Goal: Information Seeking & Learning: Find specific fact

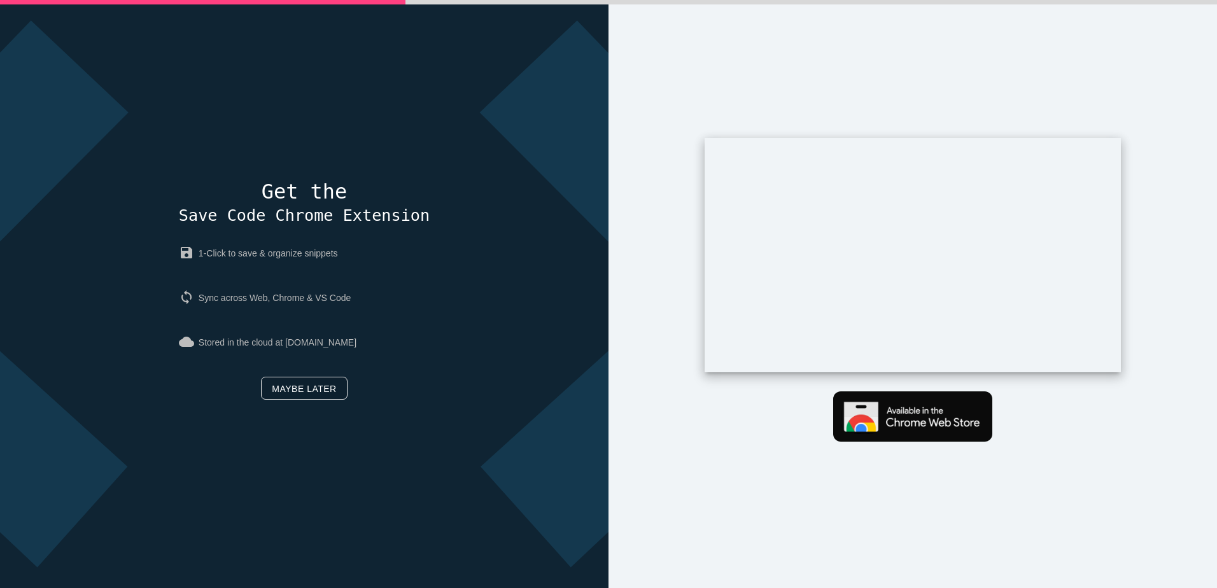
click at [295, 391] on link "Maybe later" at bounding box center [304, 388] width 86 height 23
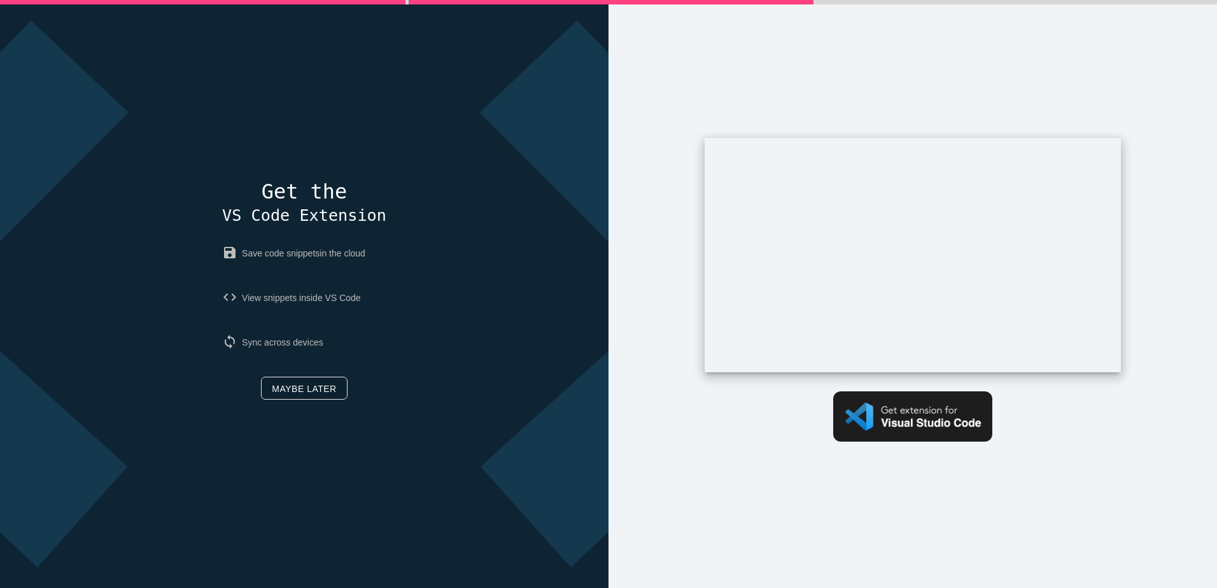
click at [303, 392] on link "Maybe later" at bounding box center [304, 388] width 86 height 23
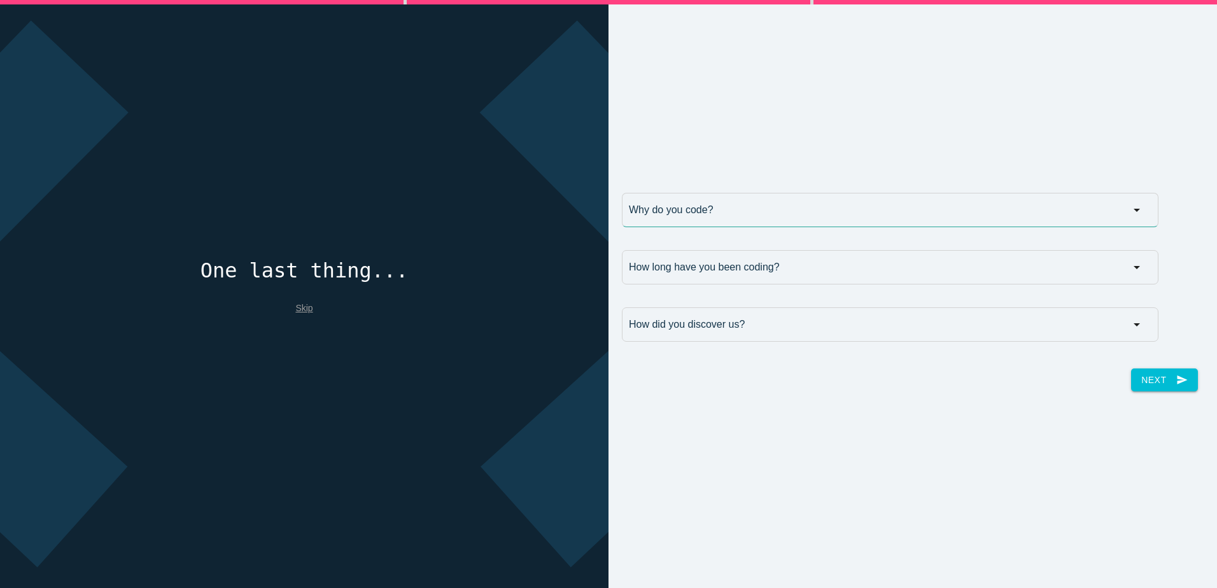
click at [743, 212] on input "Why do you code?" at bounding box center [890, 210] width 536 height 34
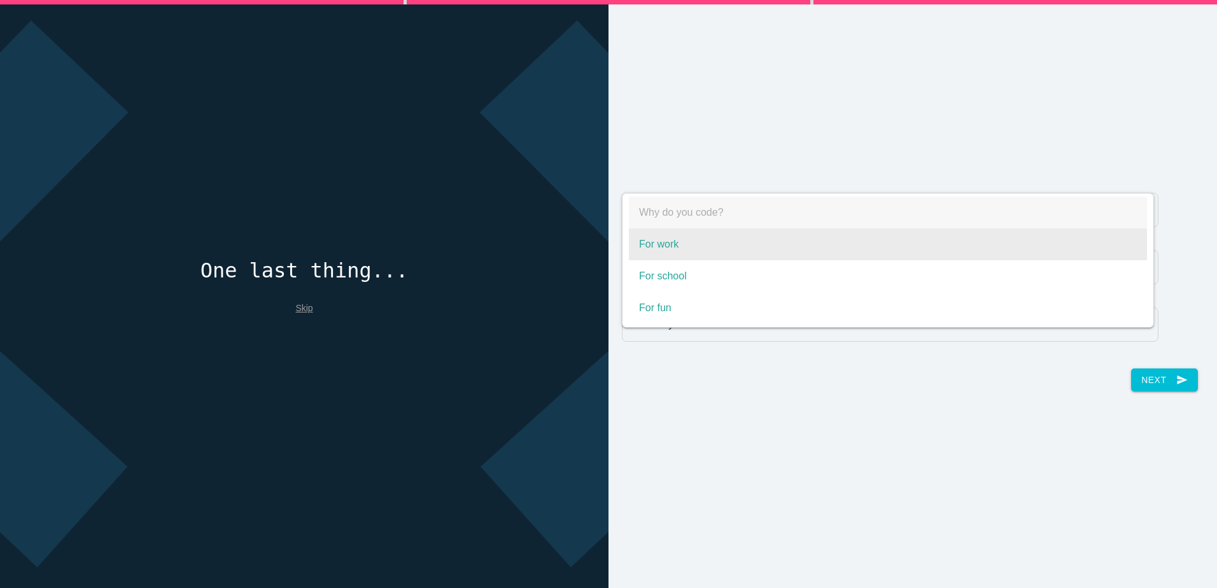
click at [724, 241] on span "For work" at bounding box center [888, 244] width 518 height 32
select select "For work"
type input "For work"
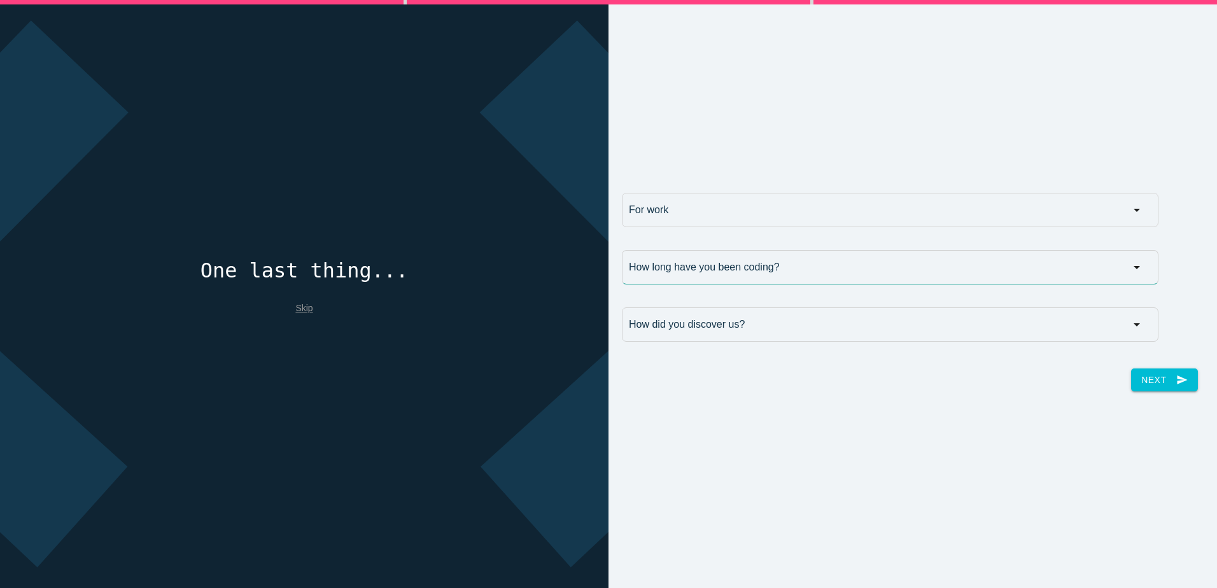
click at [725, 256] on input "How long have you been coding?" at bounding box center [890, 267] width 536 height 34
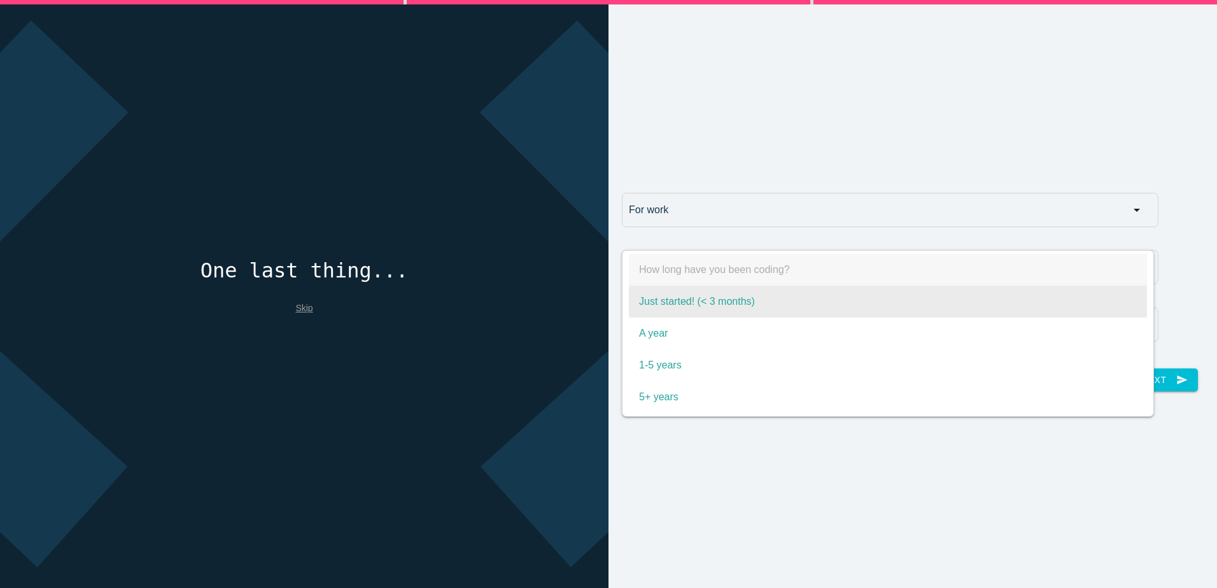
click at [750, 302] on span "Just started! (< 3 months)" at bounding box center [888, 302] width 518 height 32
select select "Just started! (< 3 months)"
type input "Just started! (< 3 months)"
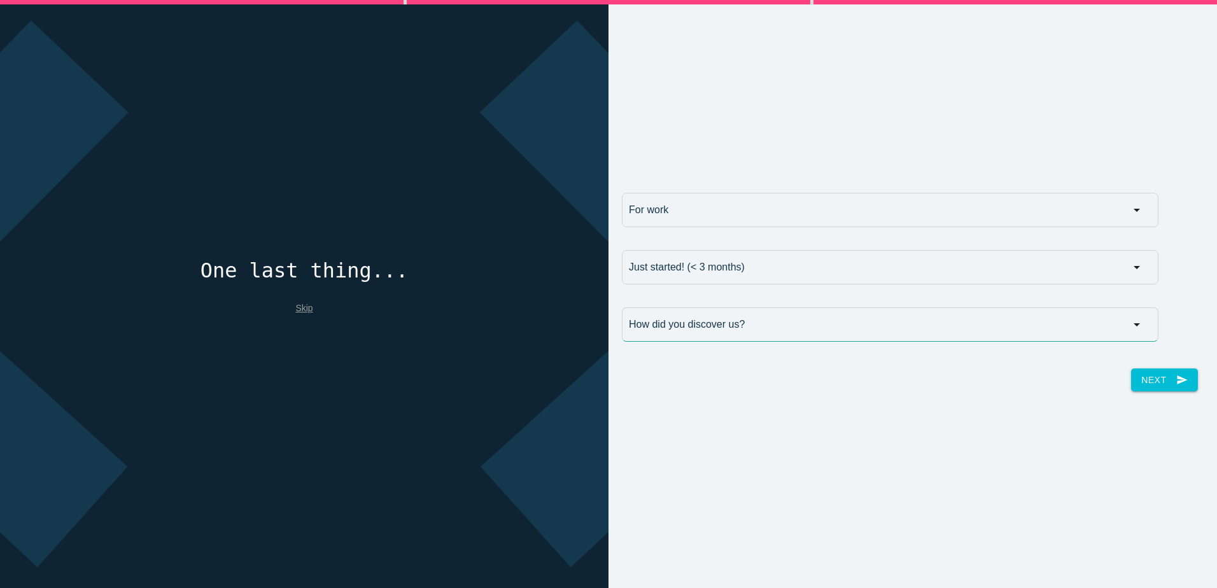
click at [751, 324] on input "How did you discover us?" at bounding box center [890, 324] width 536 height 34
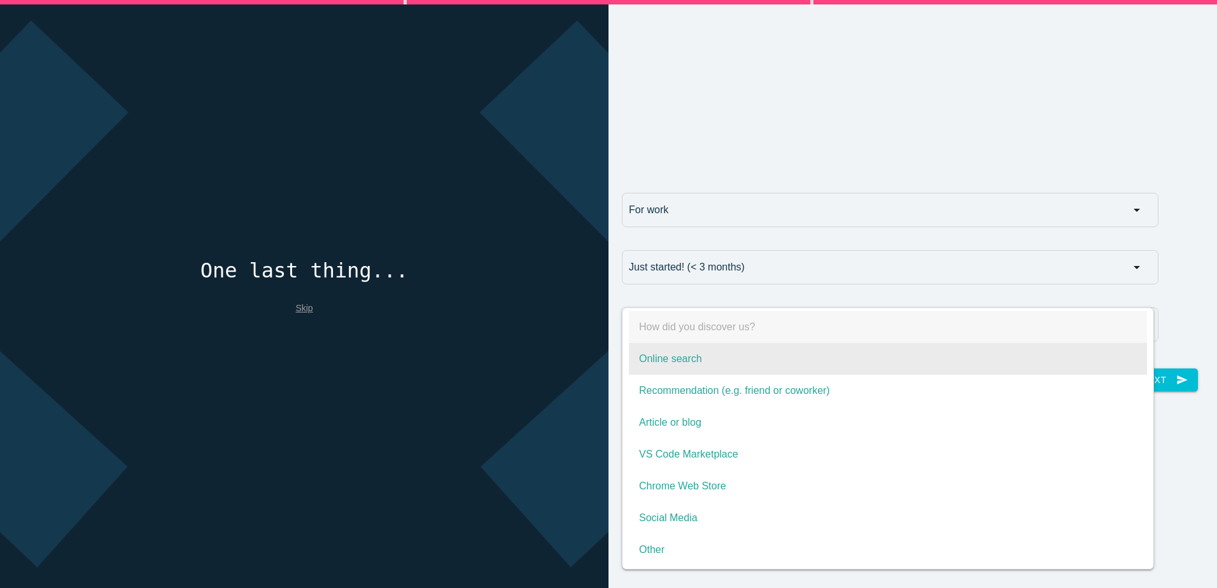
click at [758, 370] on span "Online search" at bounding box center [888, 359] width 518 height 32
select select "Online search"
type input "Online search"
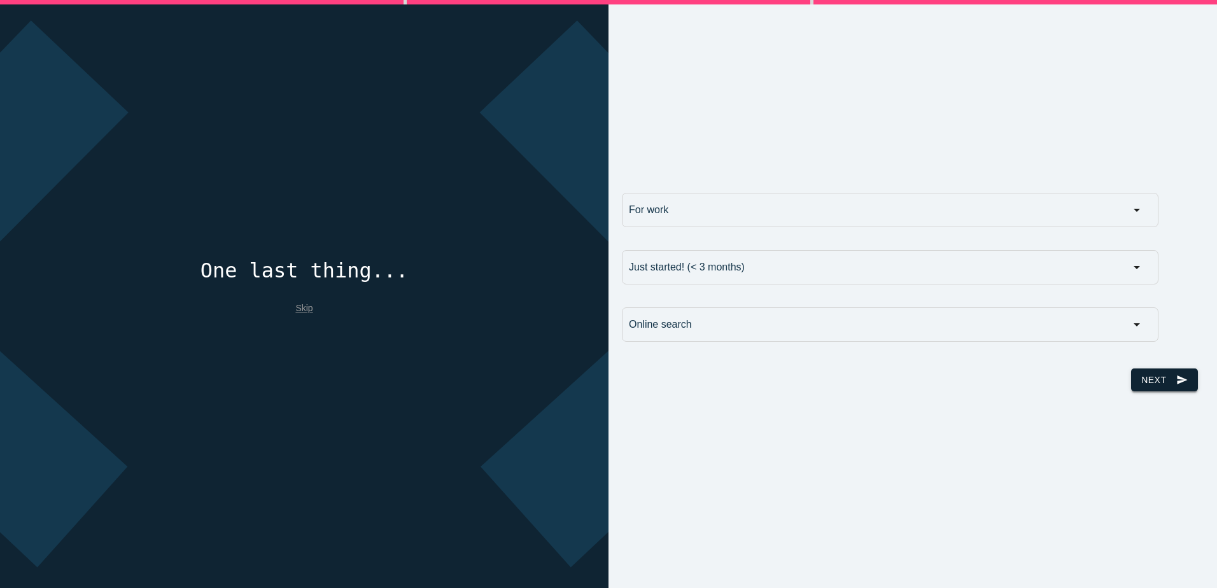
click at [1154, 381] on button "Next send" at bounding box center [1164, 379] width 66 height 23
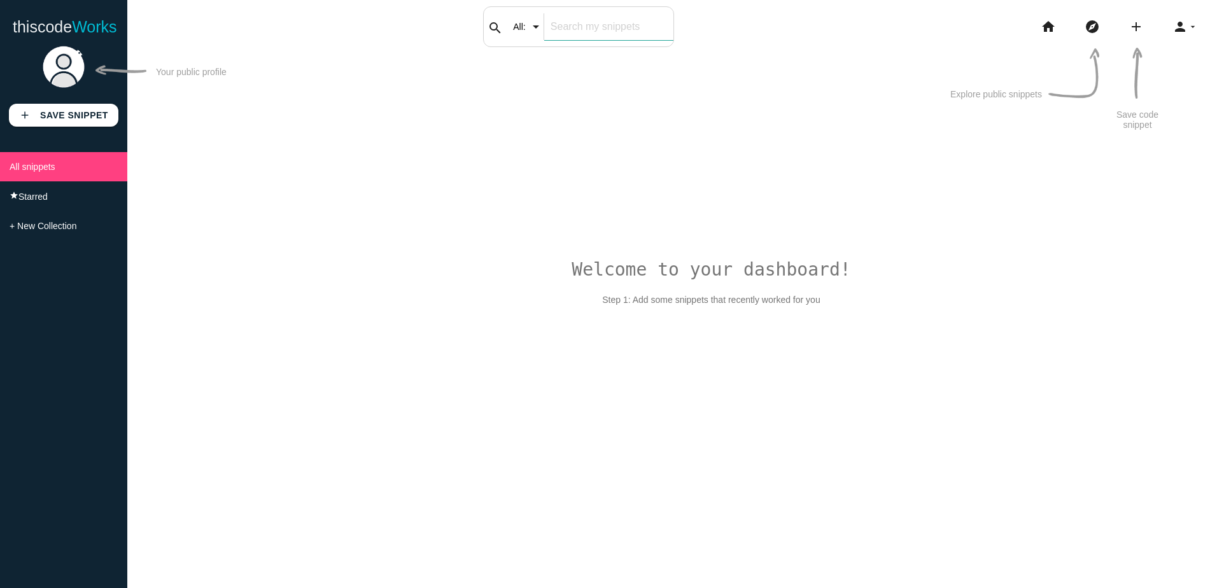
click at [634, 20] on input "text" at bounding box center [608, 26] width 129 height 27
paste input "create double arctan function for white line ratio"
type input "create double arctan function for white line ratio"
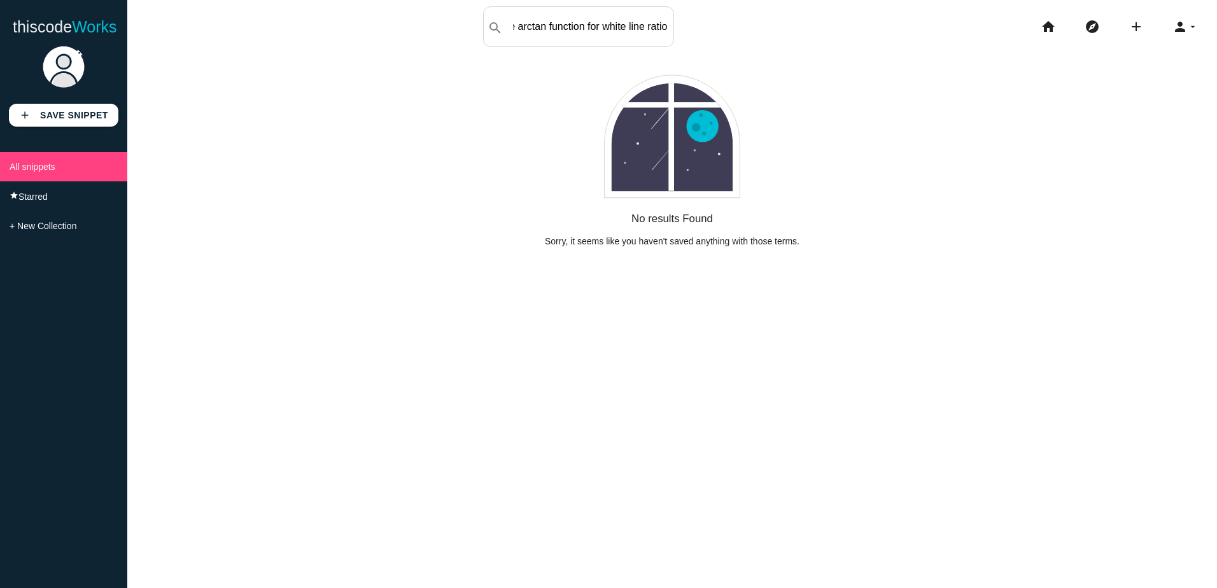
click at [337, 148] on div "No results Found Sorry, it seems like you haven't saved anything with those ter…" at bounding box center [672, 144] width 1026 height 206
click at [651, 22] on input "create double arctan function for white line ratio" at bounding box center [608, 26] width 129 height 27
click at [585, 25] on input "create double arctan function for white line ratio" at bounding box center [608, 26] width 129 height 27
click at [532, 27] on input "All:" at bounding box center [531, 26] width 48 height 27
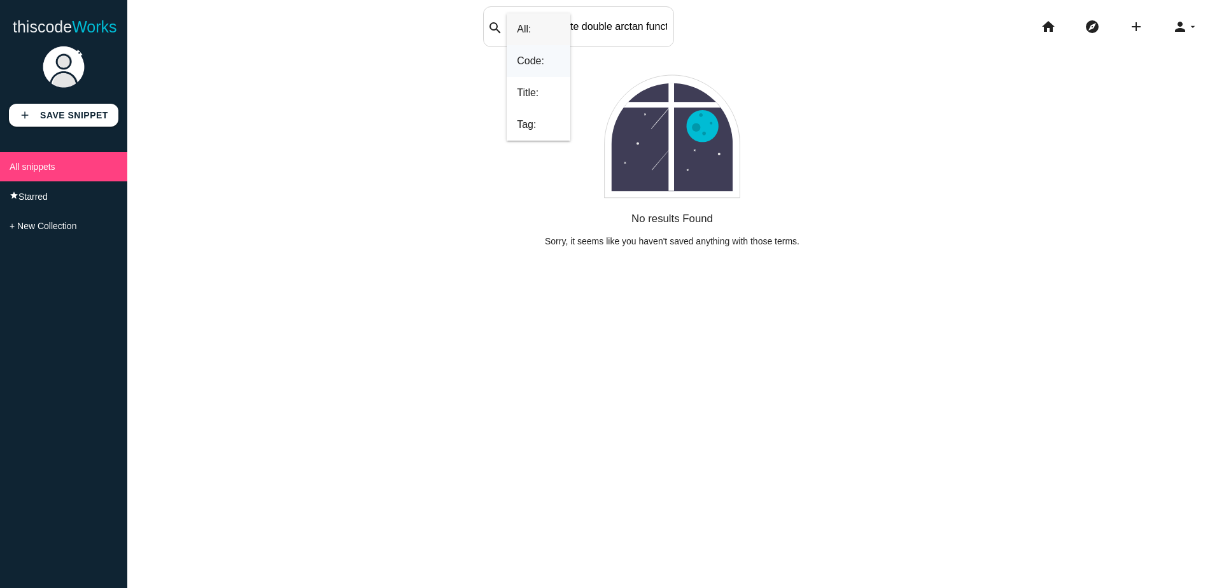
click at [532, 59] on span "Code:" at bounding box center [539, 61] width 64 height 32
type input "Code:"
click at [564, 27] on input "create double arctan function for white line ratio" at bounding box center [608, 26] width 129 height 27
drag, startPoint x: 609, startPoint y: 27, endPoint x: 771, endPoint y: 25, distance: 161.6
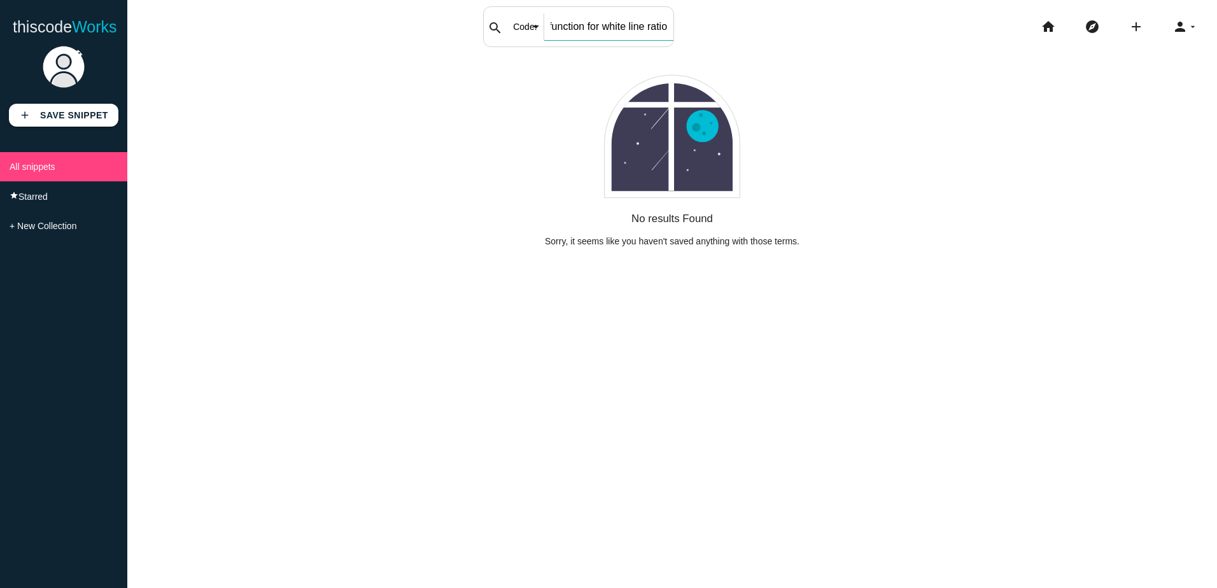
click at [771, 25] on div "thiscodeworks search Code: All: Code: Title: Tag: All: Code: Title: Tag: create…" at bounding box center [608, 26] width 1217 height 41
click at [650, 24] on input "create double arctan function for white line ratio" at bounding box center [608, 26] width 129 height 27
drag, startPoint x: 599, startPoint y: 29, endPoint x: 300, endPoint y: -7, distance: 301.3
click at [300, 0] on html "thiscode Works thiscodeworks search Code: All: Code: Title: Tag: All: Code: Tit…" at bounding box center [608, 294] width 1217 height 588
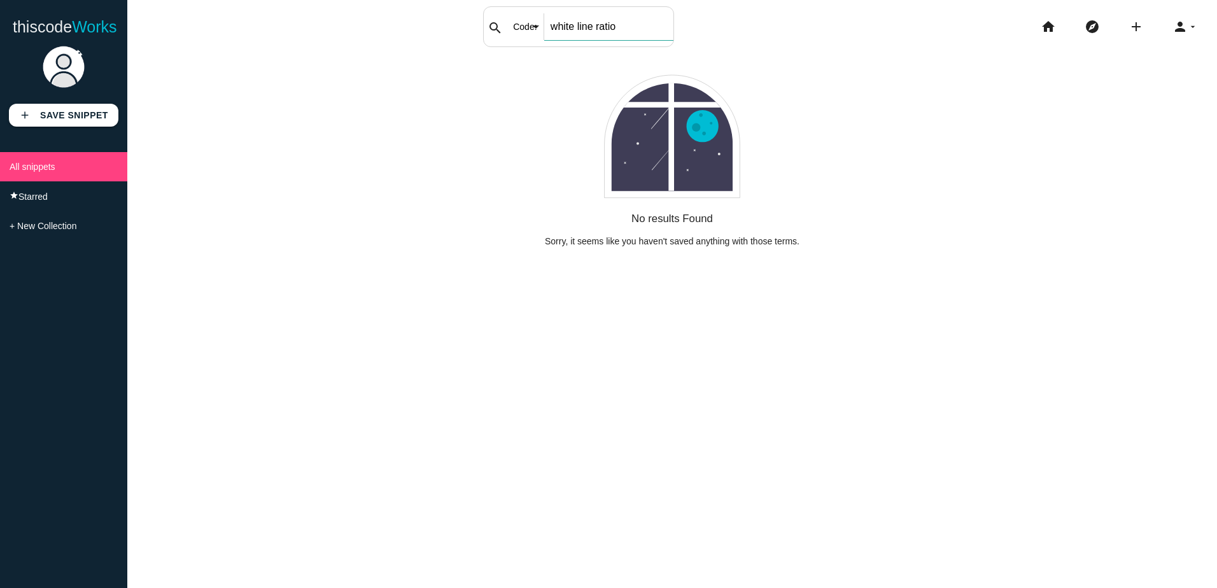
click at [577, 21] on input "white line ratio" at bounding box center [608, 26] width 129 height 27
drag, startPoint x: 637, startPoint y: 30, endPoint x: 446, endPoint y: 3, distance: 192.8
click at [457, 5] on div "thiscode Works thiscodeworks search Code: All: Code: Title: Tag: All: Code: Tit…" at bounding box center [608, 20] width 1217 height 41
paste input "create double arctan function for"
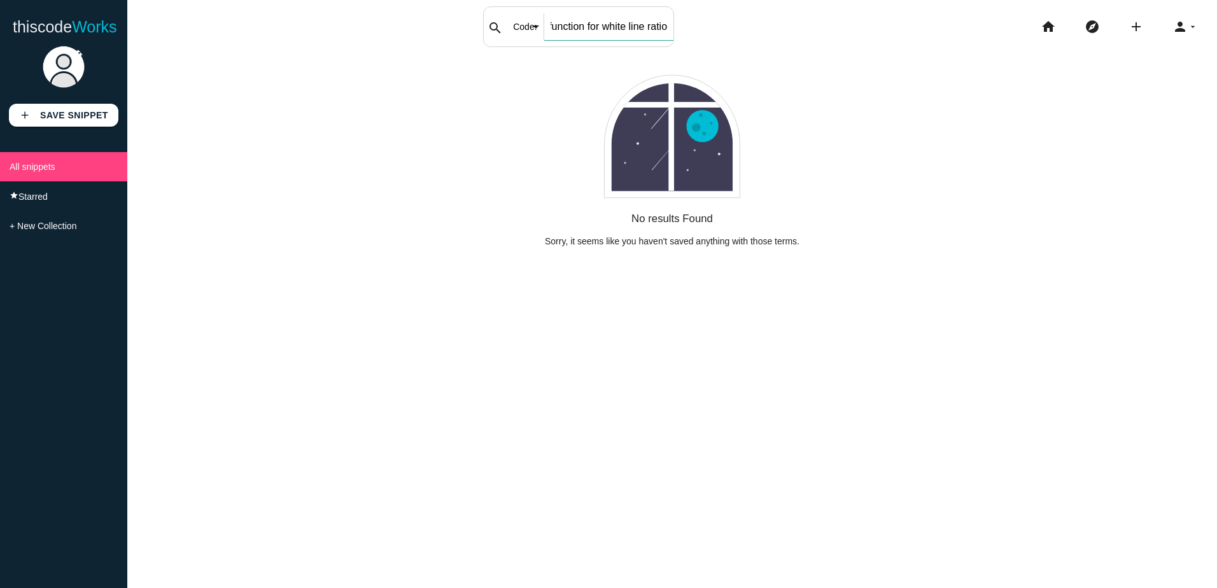
click at [588, 24] on input "create double arctan function for white line ratio" at bounding box center [608, 26] width 129 height 27
drag, startPoint x: 582, startPoint y: 29, endPoint x: 1422, endPoint y: 136, distance: 847.4
click at [1216, 136] on html "thiscode Works thiscodeworks search Code: All: Code: Title: Tag: All: Code: Tit…" at bounding box center [608, 294] width 1217 height 588
click at [857, 181] on div "No results Found Sorry, it seems like you haven't saved anything with those ter…" at bounding box center [672, 144] width 1026 height 206
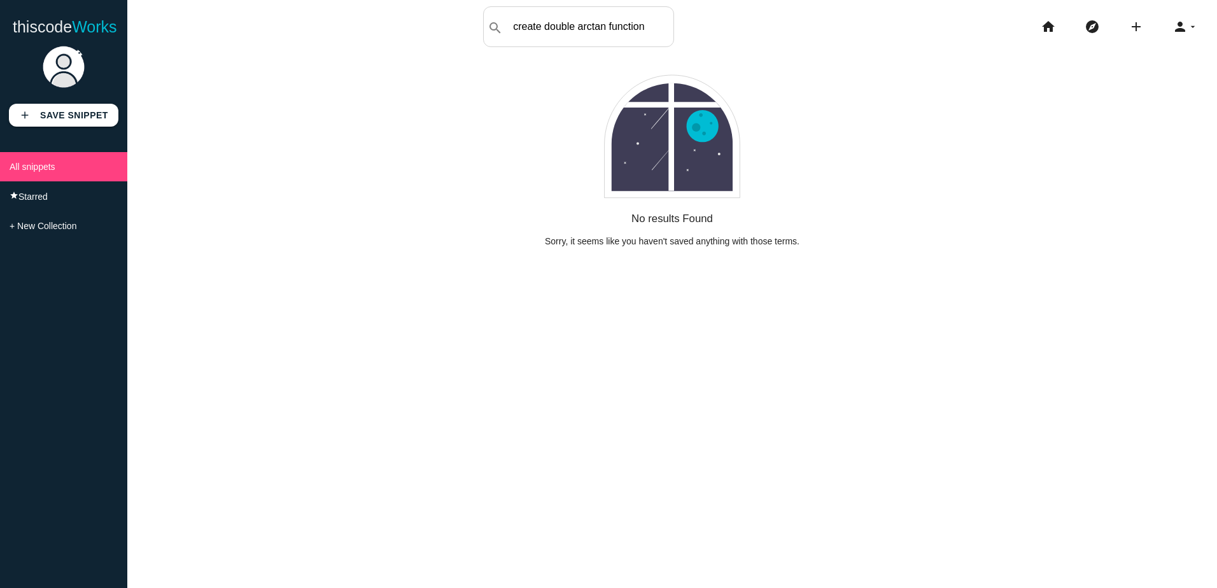
scroll to position [0, 0]
click at [608, 38] on input "create double arctan function" at bounding box center [608, 26] width 129 height 27
drag, startPoint x: 577, startPoint y: 29, endPoint x: 417, endPoint y: 5, distance: 160.8
click at [424, 7] on div "thiscodeworks search Code: All: Code: Title: Tag: All: Code: Title: Tag: create…" at bounding box center [608, 26] width 1217 height 41
type input "double arctan function"
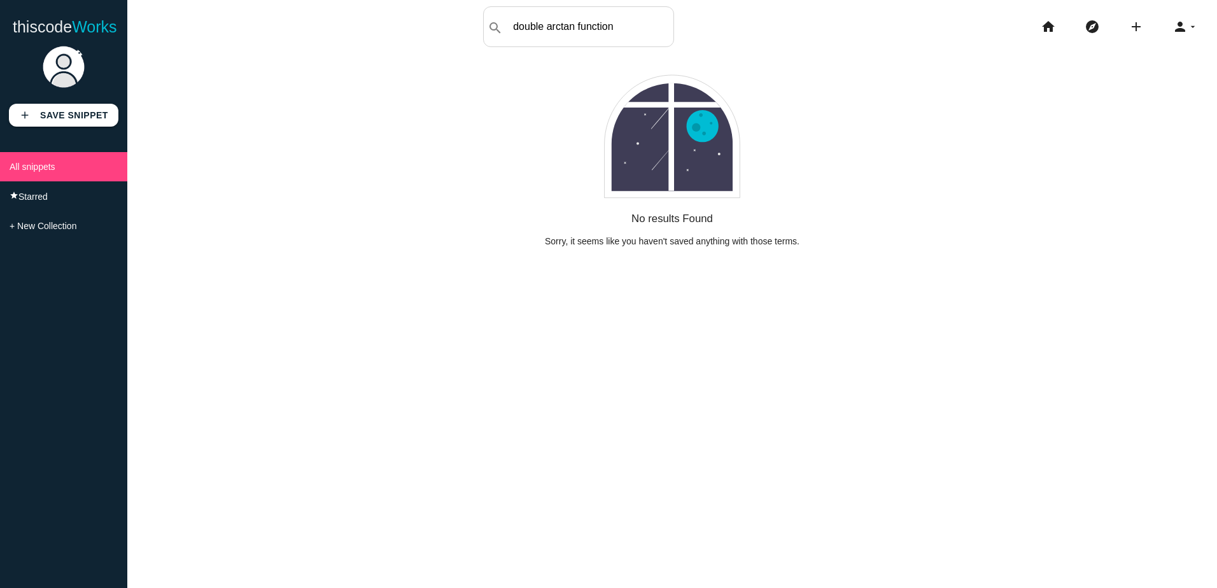
click at [719, 273] on div "No results Found Sorry, it seems like you haven't saved anything with those ter…" at bounding box center [671, 335] width 1089 height 588
click at [1044, 25] on icon "home" at bounding box center [1047, 26] width 15 height 41
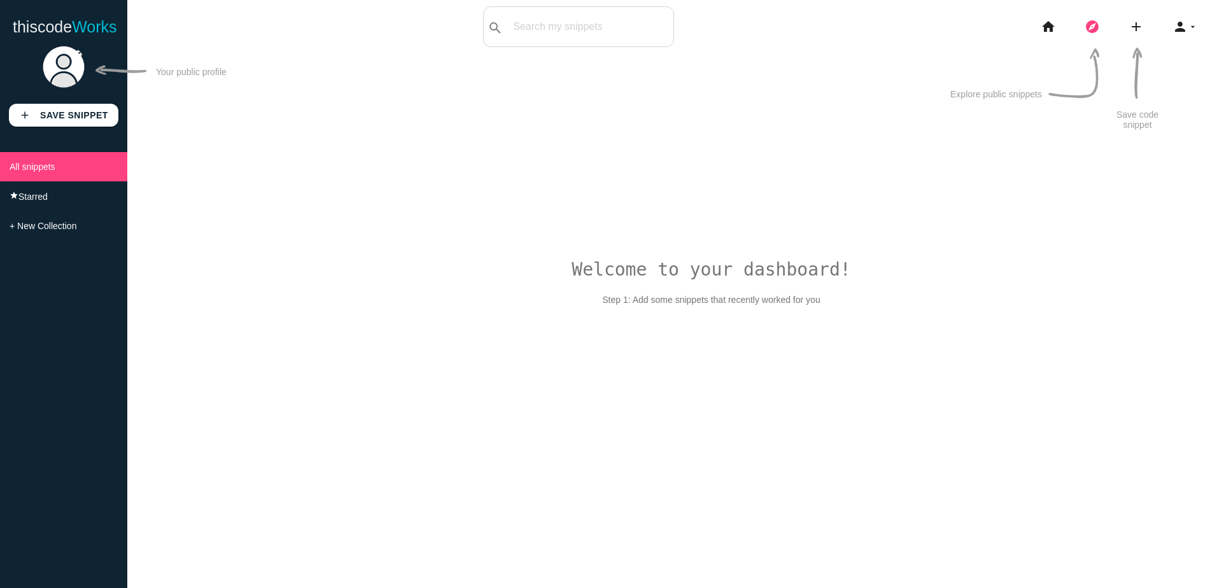
click at [1091, 28] on icon "explore" at bounding box center [1091, 26] width 15 height 41
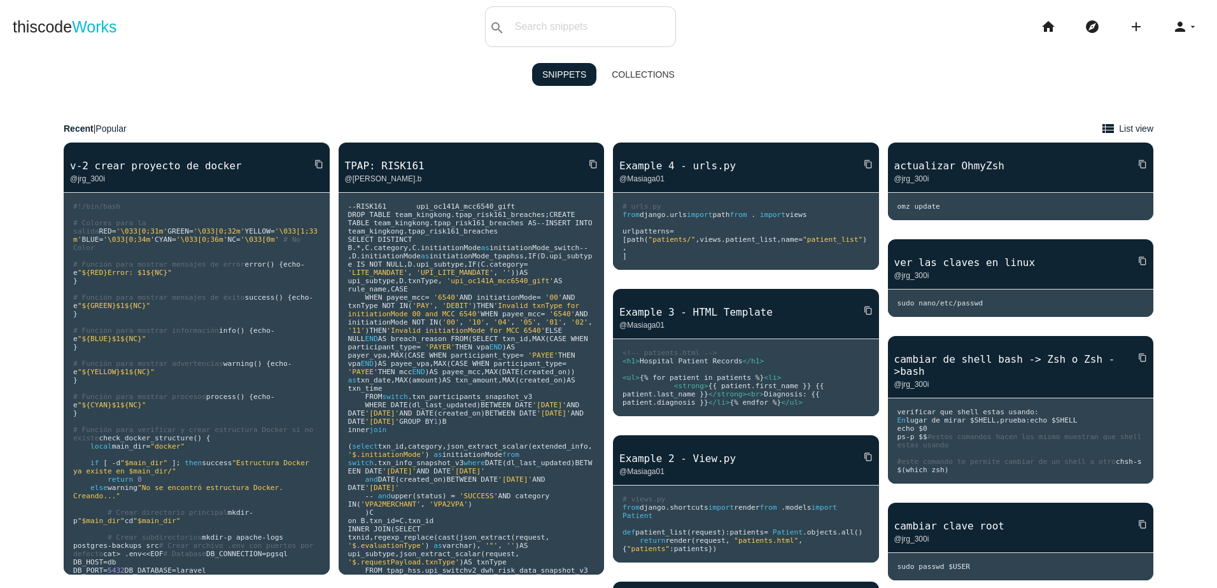
click at [600, 34] on input "text" at bounding box center [609, 26] width 129 height 27
paste input "create double arctan function for white line ratio"
type input "create double arctan function for white line ratio"
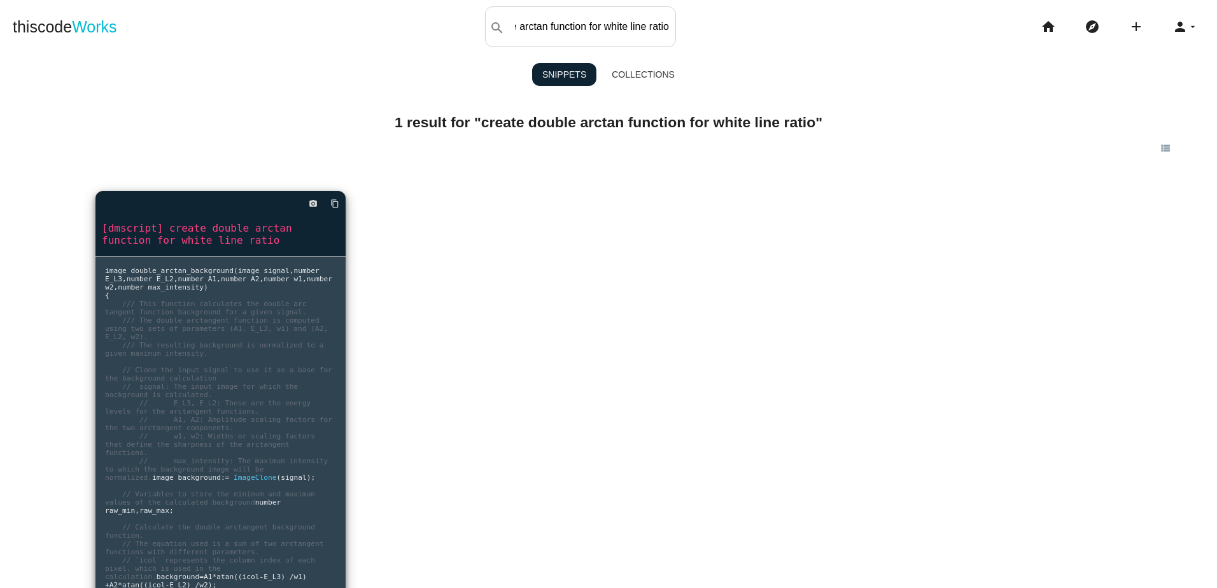
click at [209, 350] on pre "image double_arctan_background ( image signal , number E_L3 , number E_L2 , num…" at bounding box center [220, 448] width 250 height 382
click at [330, 204] on icon "content_copy" at bounding box center [334, 203] width 9 height 23
